Goal: Find specific fact: Find contact information

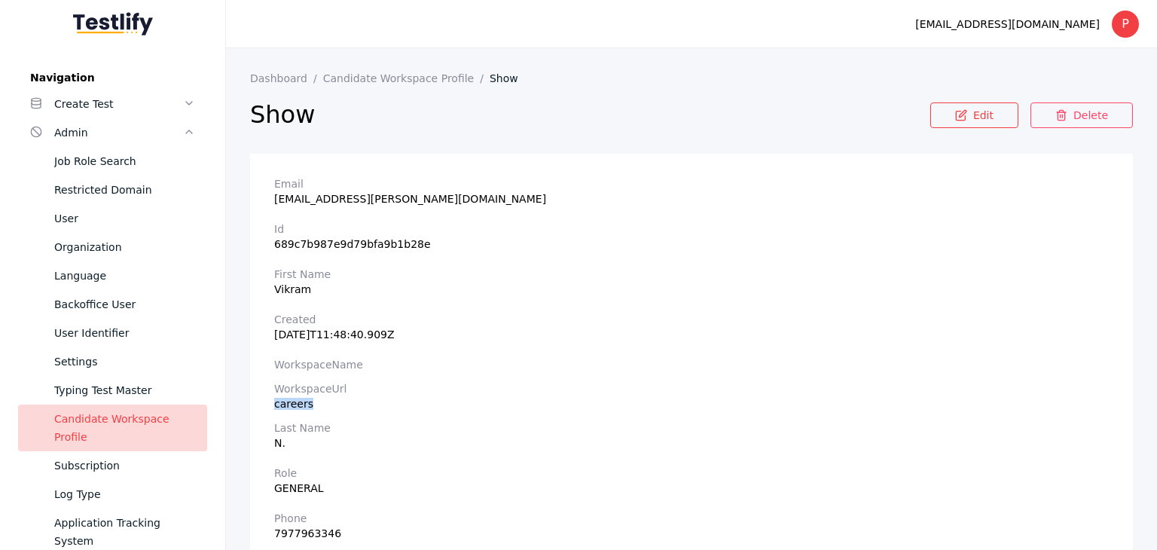
scroll to position [86, 0]
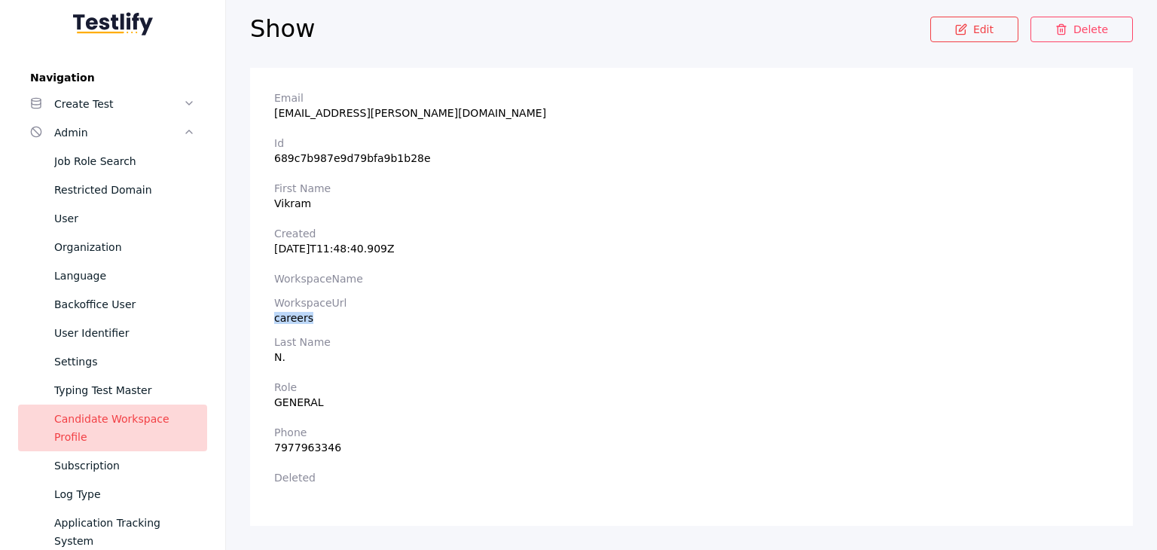
click at [92, 413] on div "Candidate Workspace Profile" at bounding box center [124, 428] width 141 height 36
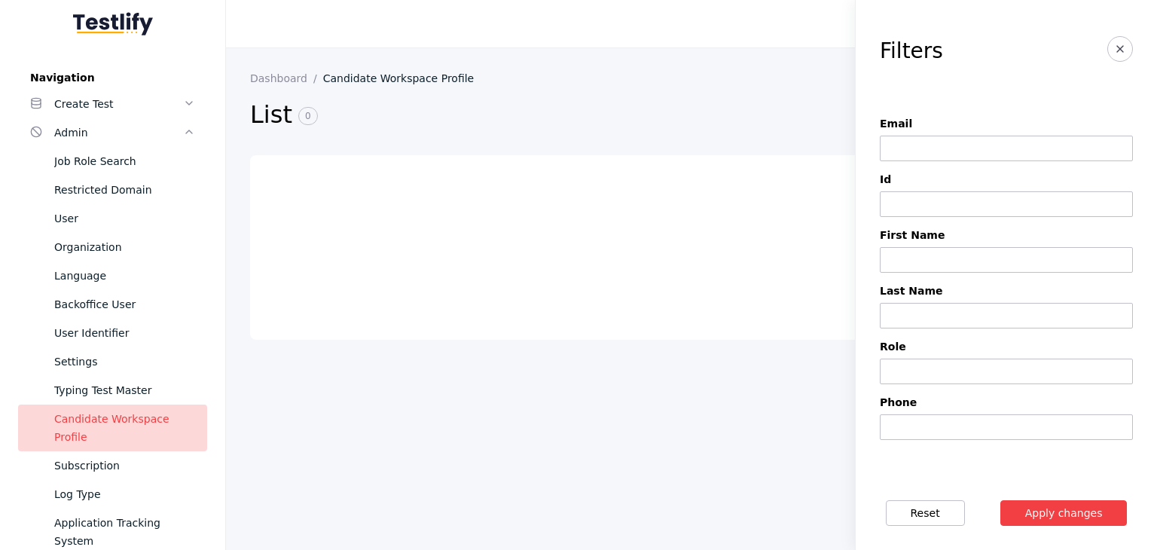
click at [905, 143] on input at bounding box center [1006, 149] width 253 height 26
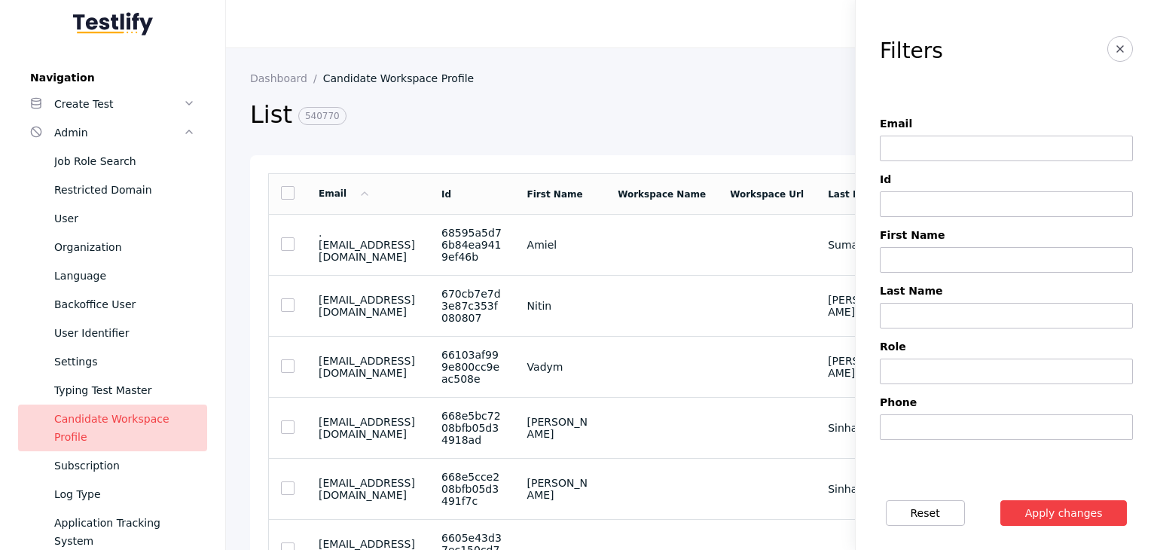
paste input "**********"
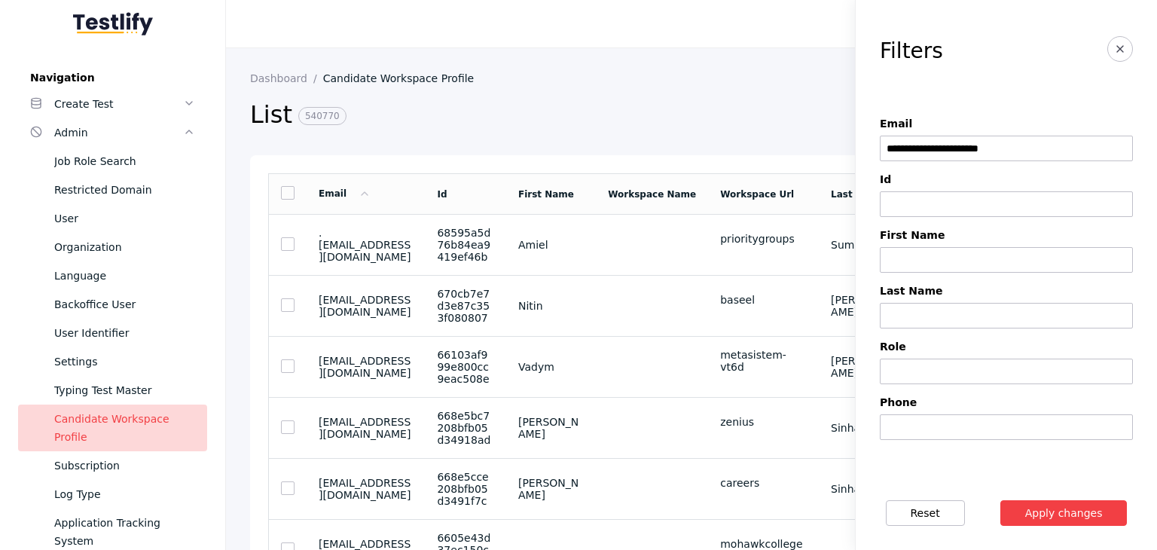
type input "**********"
click at [1048, 511] on button "Apply changes" at bounding box center [1063, 513] width 127 height 26
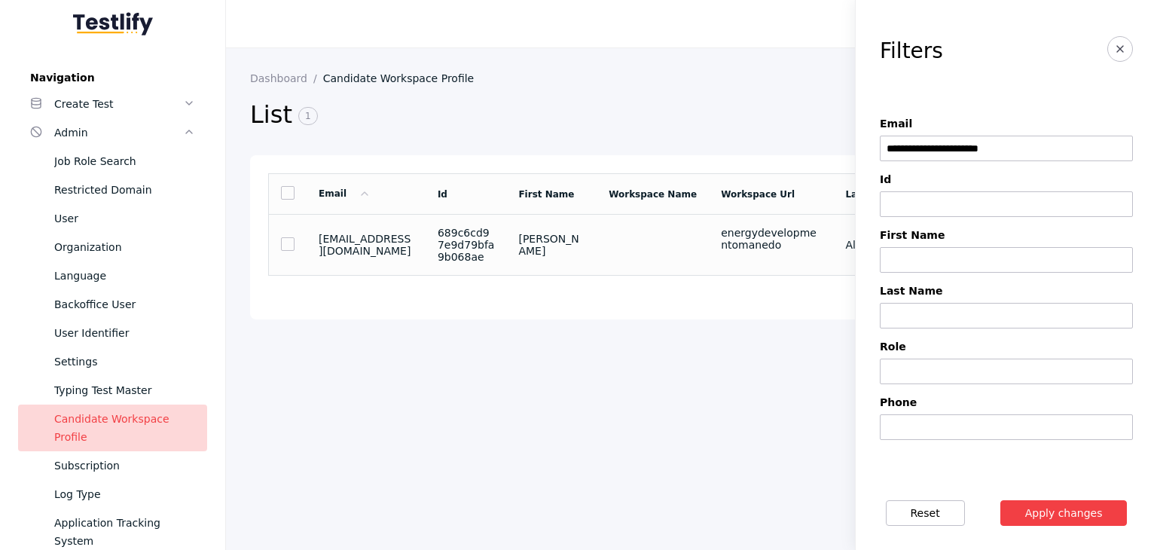
click at [660, 246] on td at bounding box center [652, 245] width 112 height 61
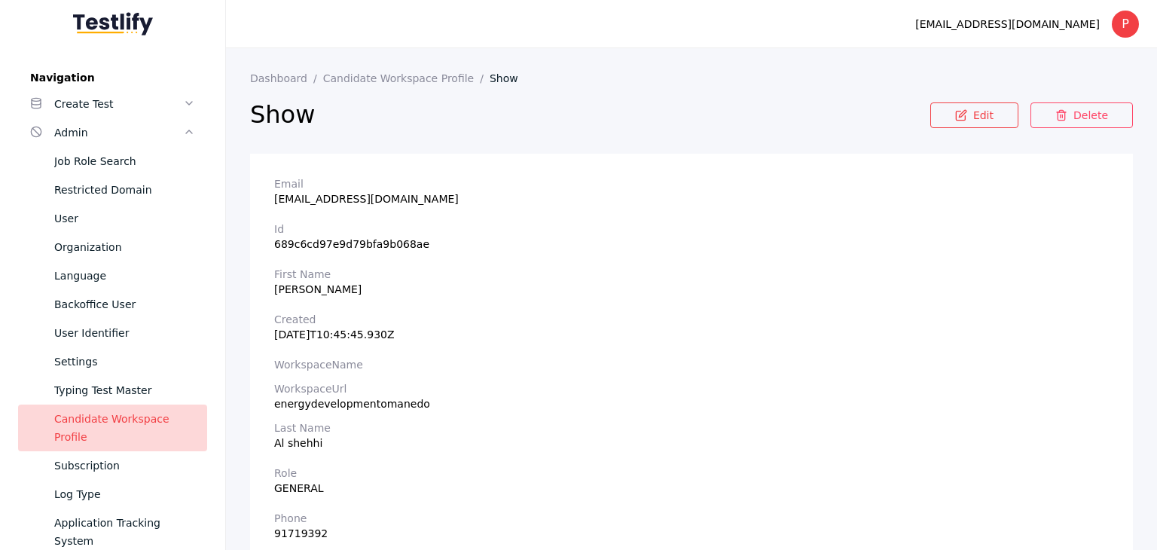
click at [341, 406] on div "energydevelopmentomanedo" at bounding box center [691, 404] width 834 height 12
copy div "energydevelopmentomanedo"
click at [723, 451] on section "Email [EMAIL_ADDRESS][DOMAIN_NAME] Id 689c6cd97e9d79bfa9b068ae First Name [PERS…" at bounding box center [691, 383] width 883 height 458
click at [1053, 244] on section "Id 689c6cd97e9d79bfa9b068ae" at bounding box center [691, 236] width 834 height 27
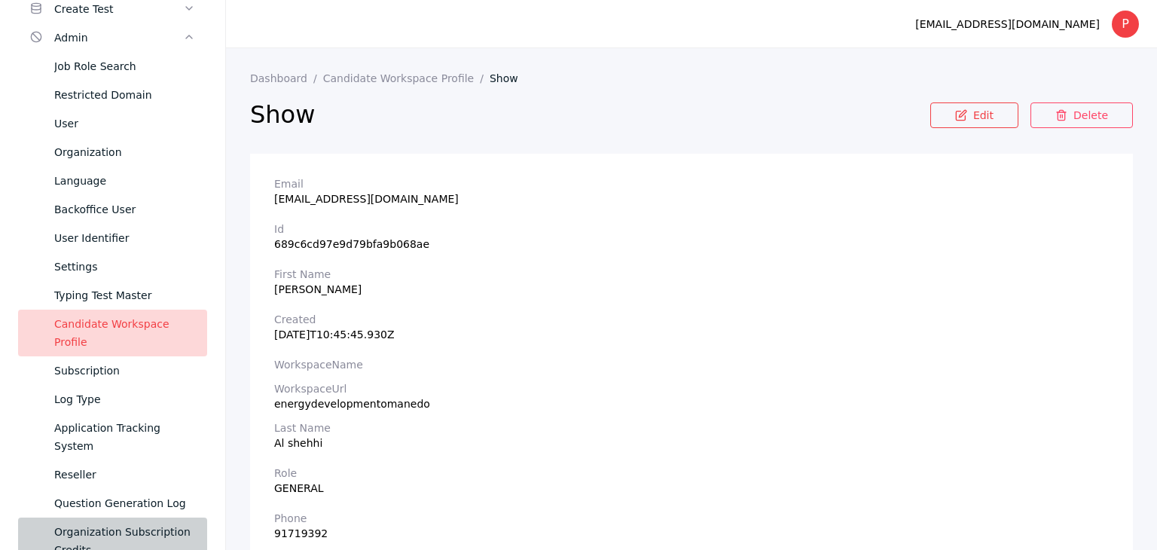
scroll to position [301, 0]
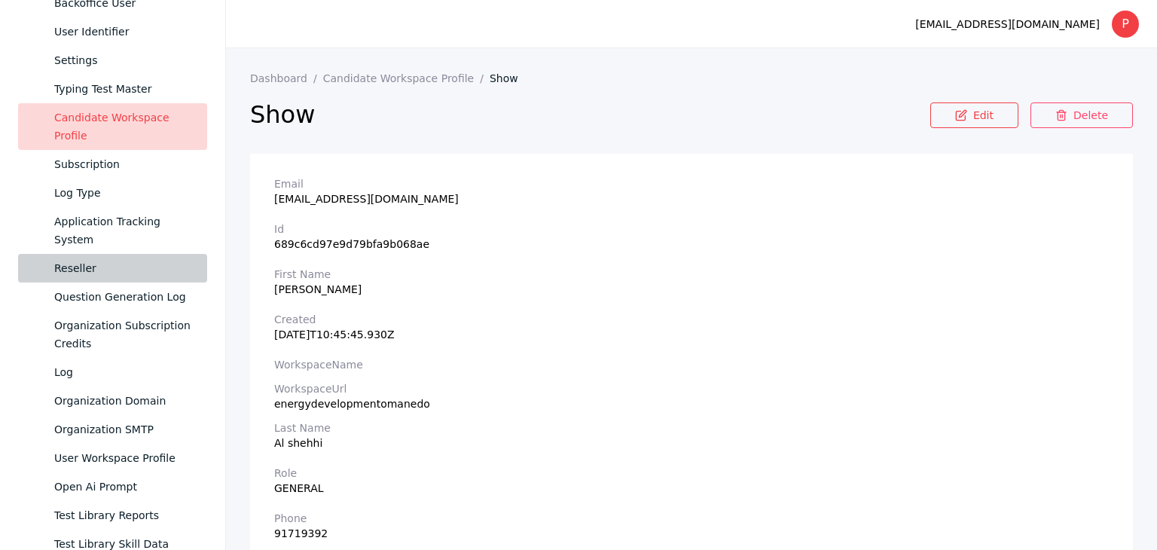
click at [109, 278] on link "Reseller" at bounding box center [112, 268] width 189 height 29
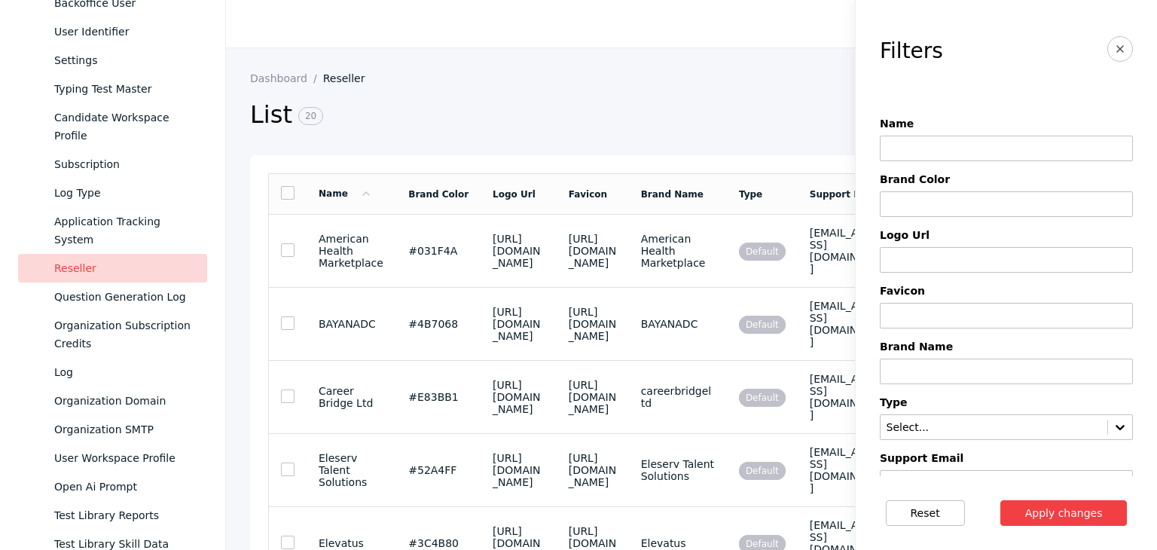
click at [907, 143] on input at bounding box center [1006, 149] width 253 height 26
type input "********"
click at [1046, 507] on button "Apply changes" at bounding box center [1063, 513] width 127 height 26
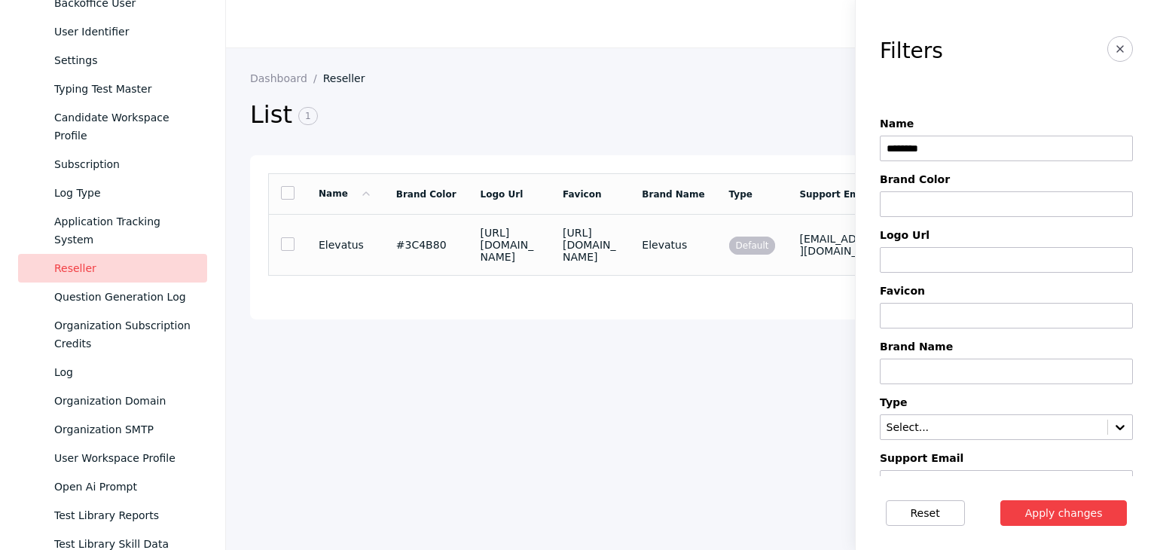
click at [426, 275] on td "#3C4B80" at bounding box center [426, 245] width 84 height 61
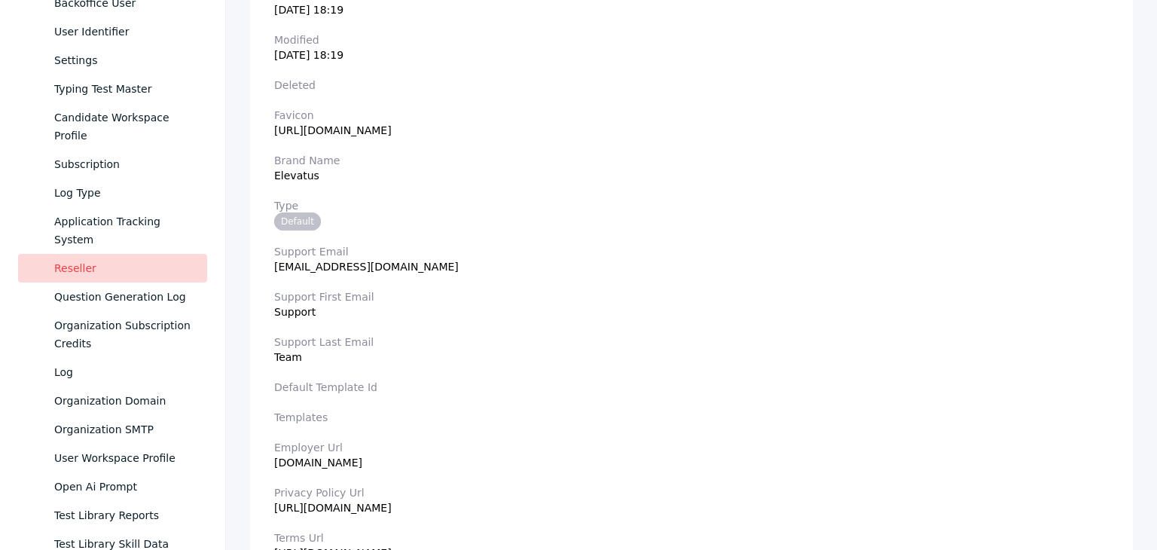
scroll to position [452, 0]
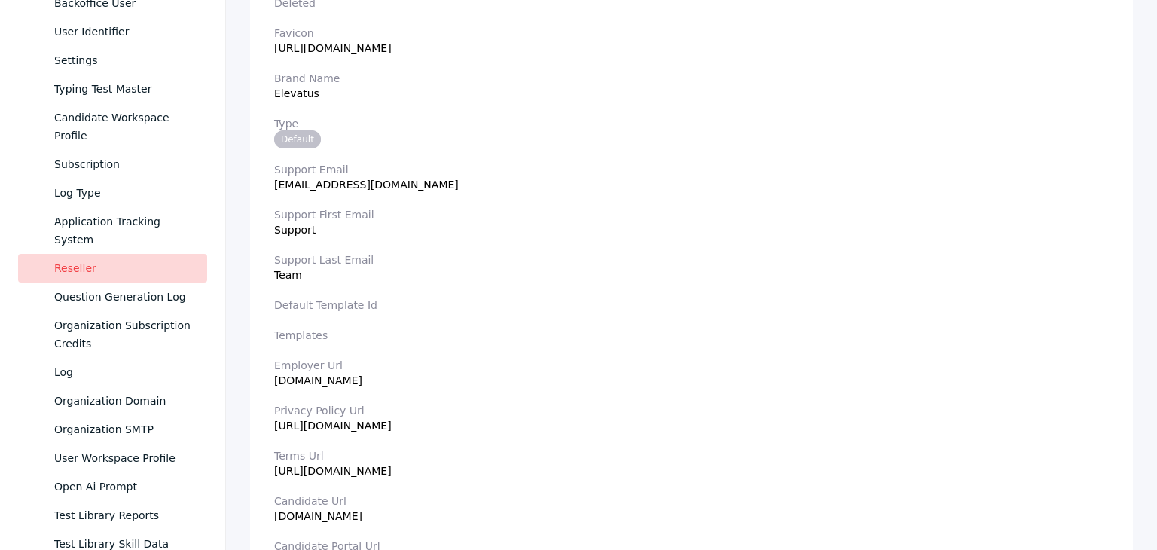
click at [326, 188] on section "Support Email [EMAIL_ADDRESS][DOMAIN_NAME]" at bounding box center [691, 176] width 834 height 27
click at [331, 377] on section "Employer Url [DOMAIN_NAME]" at bounding box center [691, 372] width 834 height 27
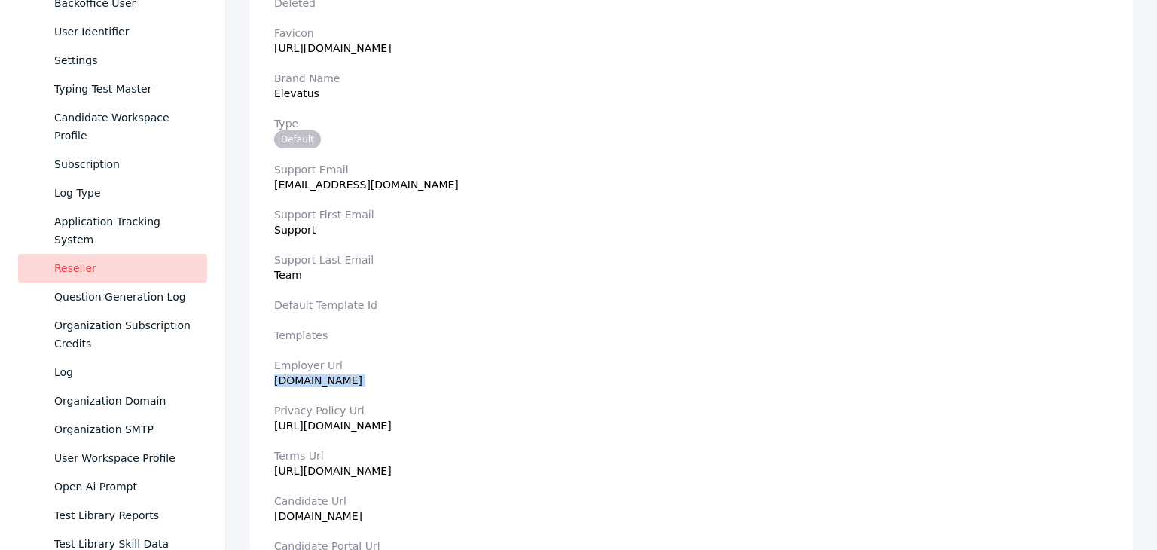
click at [331, 377] on section "Employer Url [DOMAIN_NAME]" at bounding box center [691, 372] width 834 height 27
copy section "[DOMAIN_NAME]"
click at [322, 186] on section "Support Email [EMAIL_ADDRESS][DOMAIN_NAME]" at bounding box center [691, 176] width 834 height 27
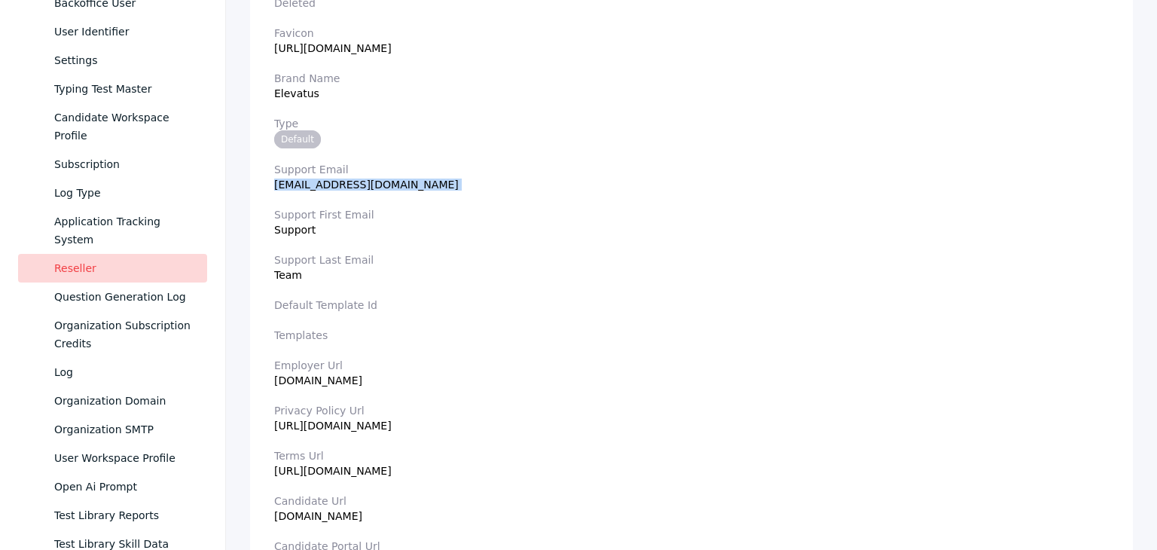
copy section "[EMAIL_ADDRESS][DOMAIN_NAME]"
